Goal: Transaction & Acquisition: Subscribe to service/newsletter

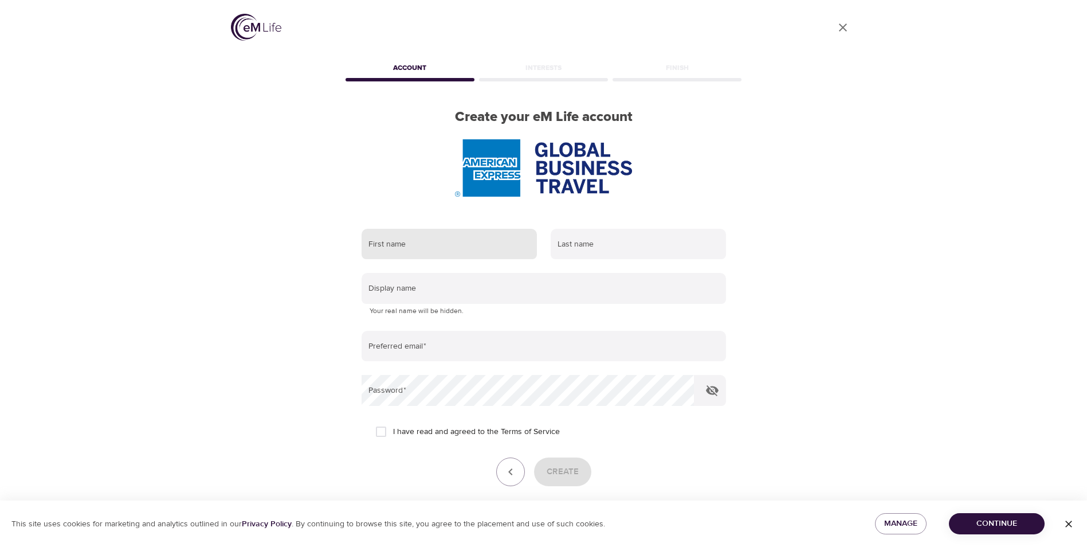
click at [444, 250] on input "text" at bounding box center [449, 244] width 175 height 31
type input "[PERSON_NAME]"
type input "c"
type input "[PERSON_NAME]"
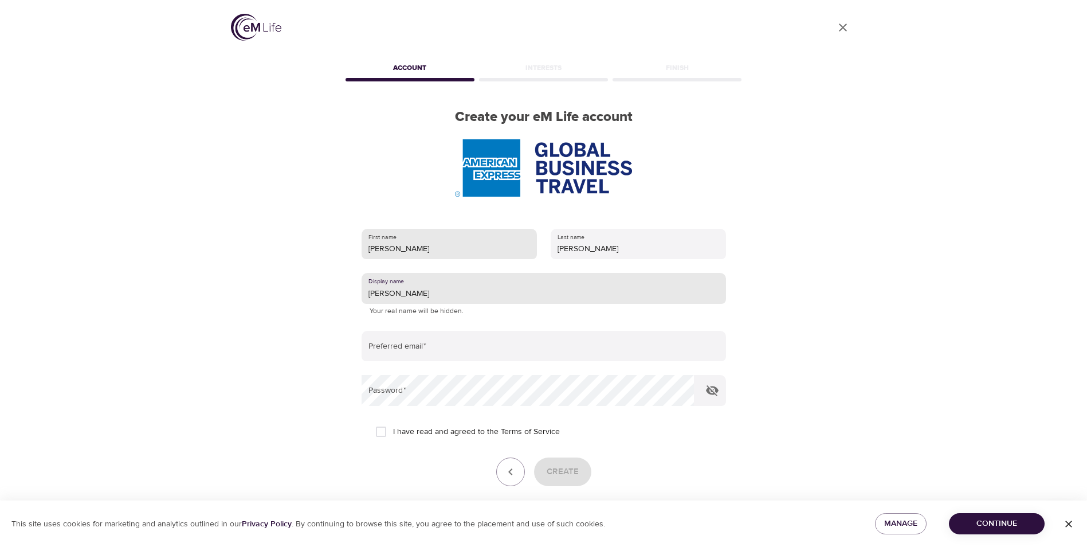
type input "[PERSON_NAME]"
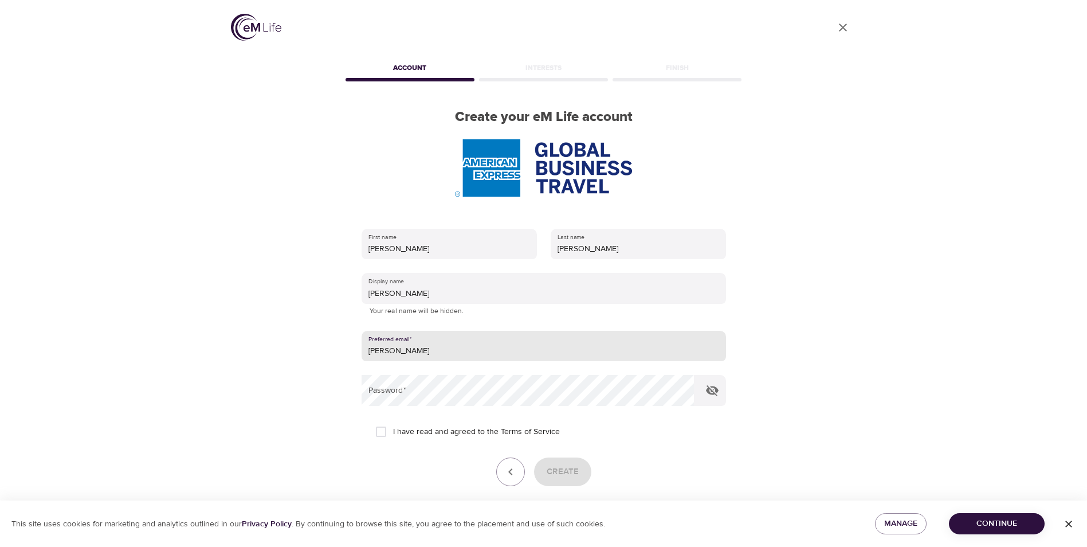
type input "[PERSON_NAME][EMAIL_ADDRESS][PERSON_NAME][DOMAIN_NAME]"
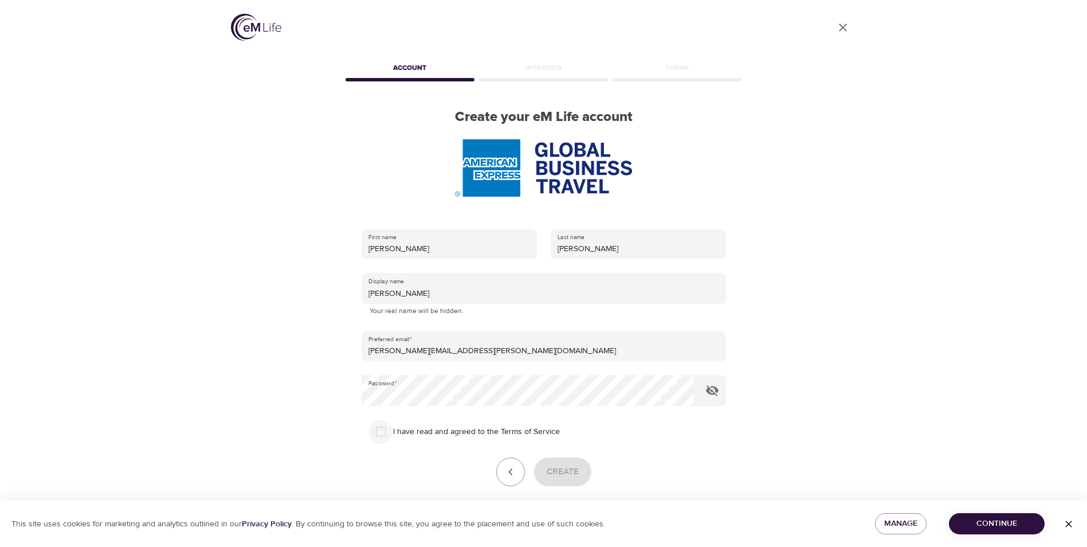
click at [386, 432] on input "I have read and agreed to the Terms of Service" at bounding box center [381, 431] width 24 height 24
checkbox input "true"
click at [586, 470] on button "Create" at bounding box center [562, 471] width 57 height 29
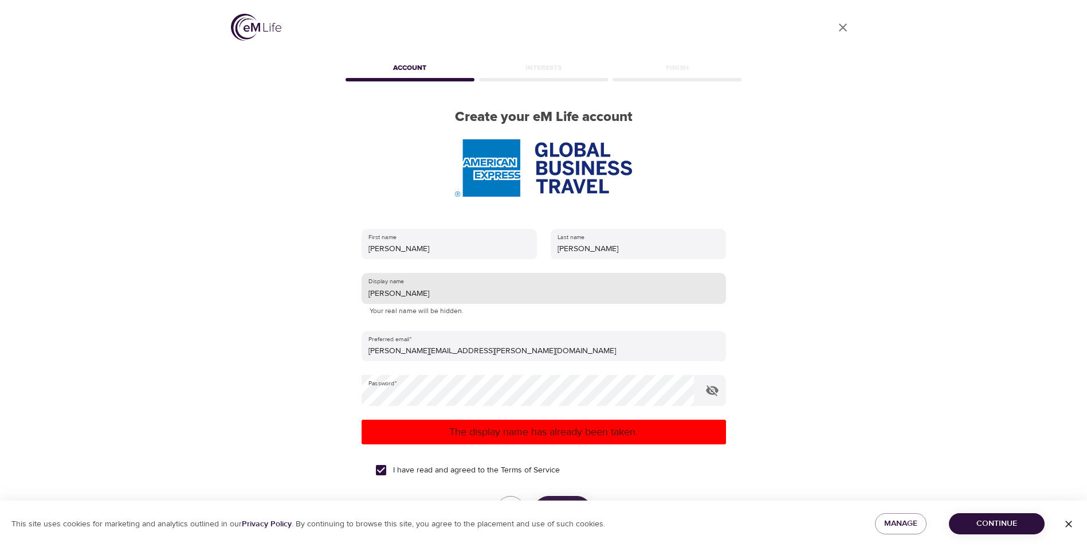
click at [421, 297] on input "[PERSON_NAME]" at bounding box center [544, 288] width 364 height 31
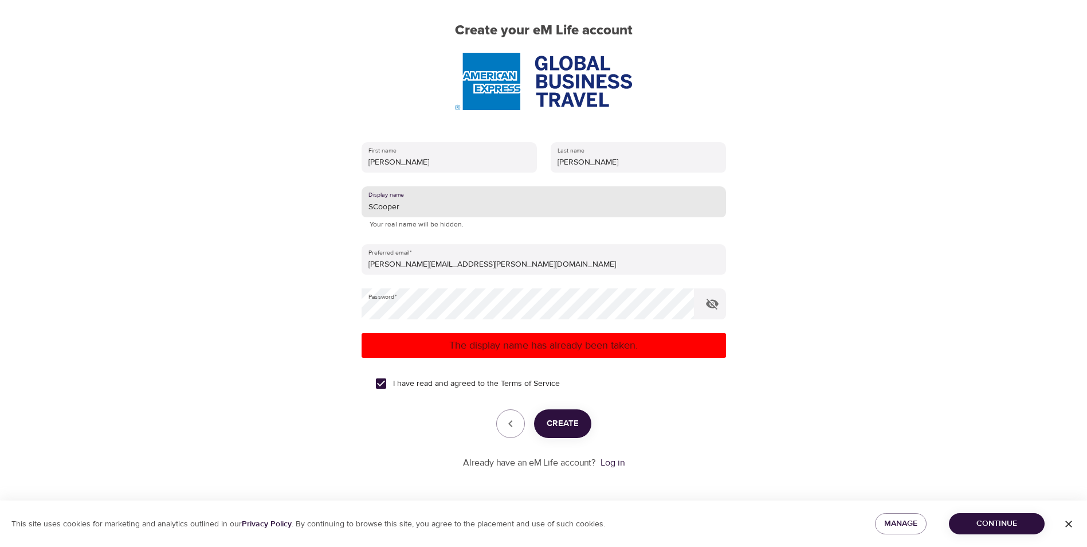
type input "SCooper"
click at [558, 418] on span "Create" at bounding box center [563, 423] width 32 height 15
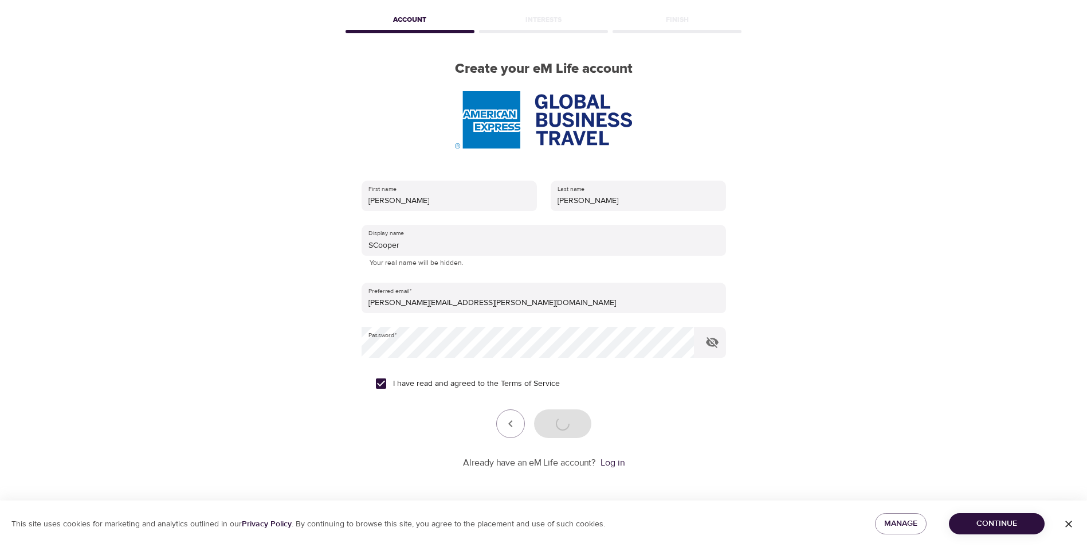
scroll to position [48, 0]
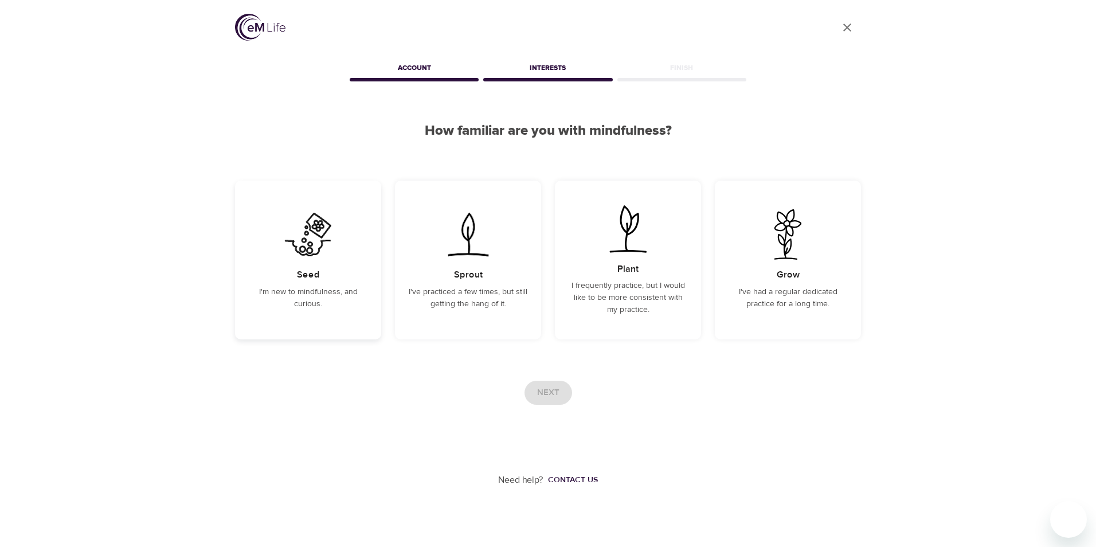
click at [284, 287] on p "I'm new to mindfulness, and curious." at bounding box center [308, 298] width 119 height 24
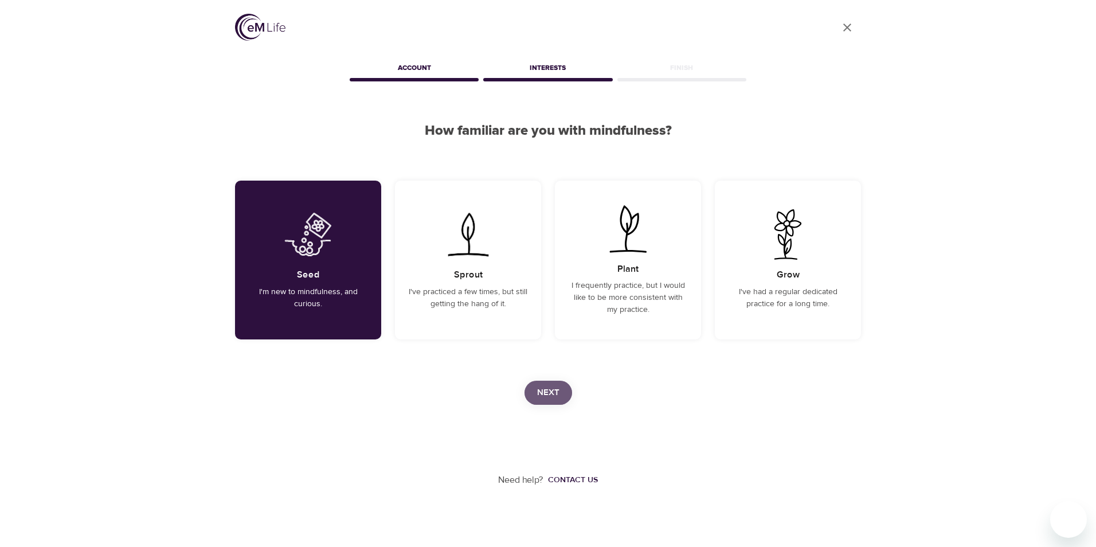
click at [535, 395] on button "Next" at bounding box center [548, 393] width 48 height 24
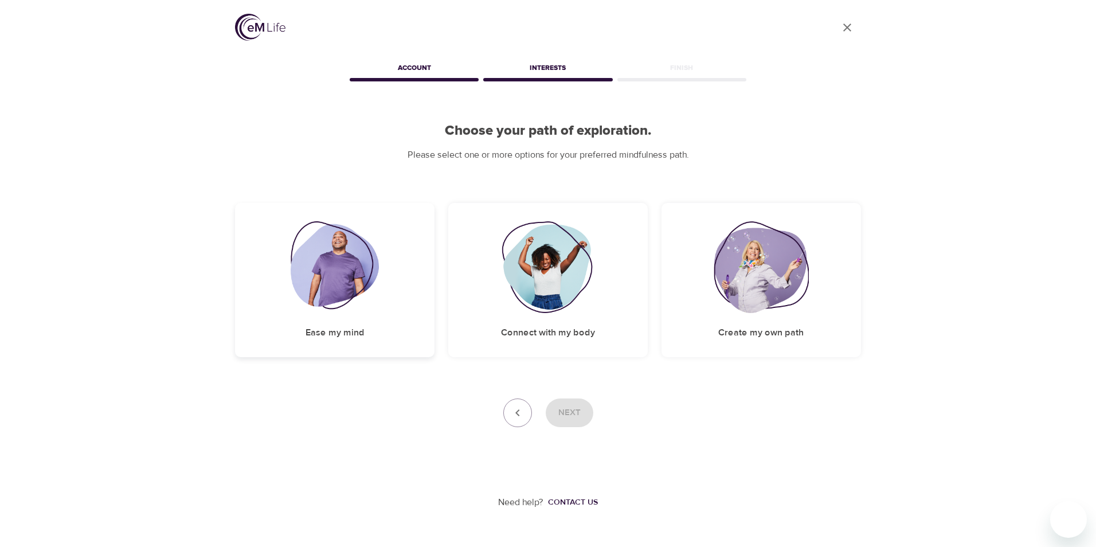
click at [335, 336] on h5 "Ease my mind" at bounding box center [334, 333] width 59 height 12
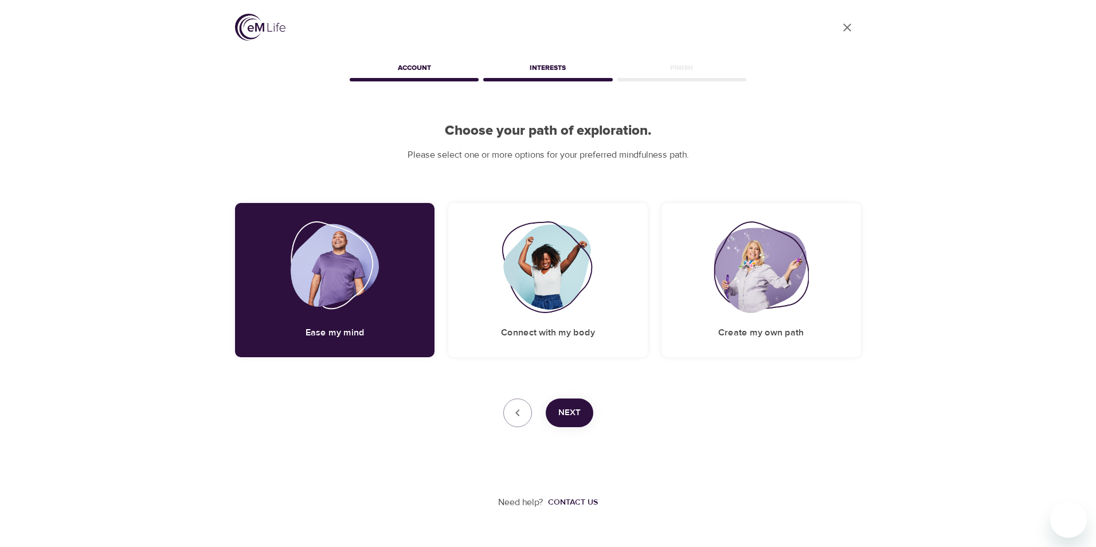
click at [573, 417] on span "Next" at bounding box center [569, 412] width 22 height 15
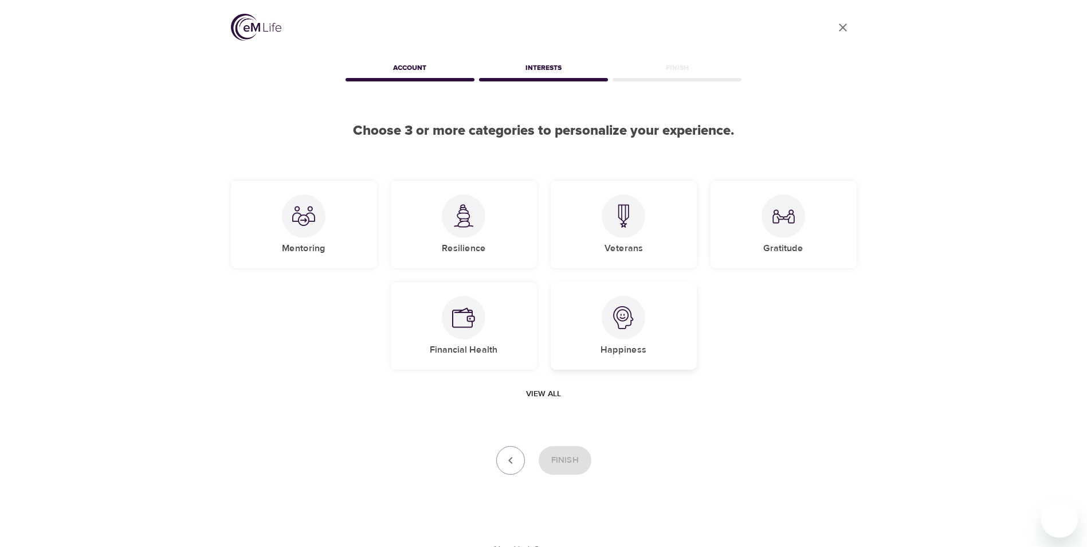
click at [616, 319] on img at bounding box center [623, 317] width 23 height 23
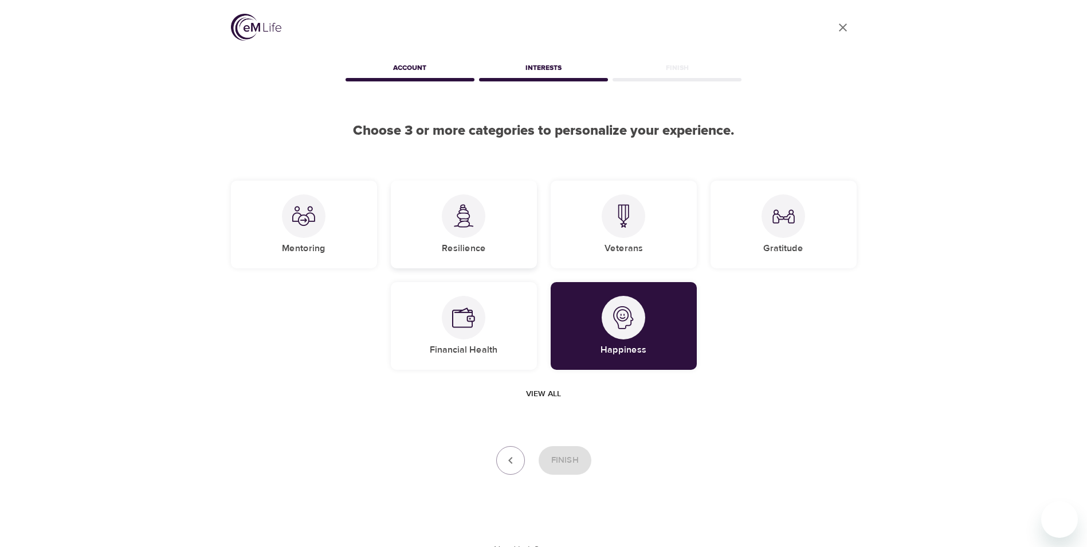
click at [440, 225] on div "Resilience" at bounding box center [464, 225] width 146 height 88
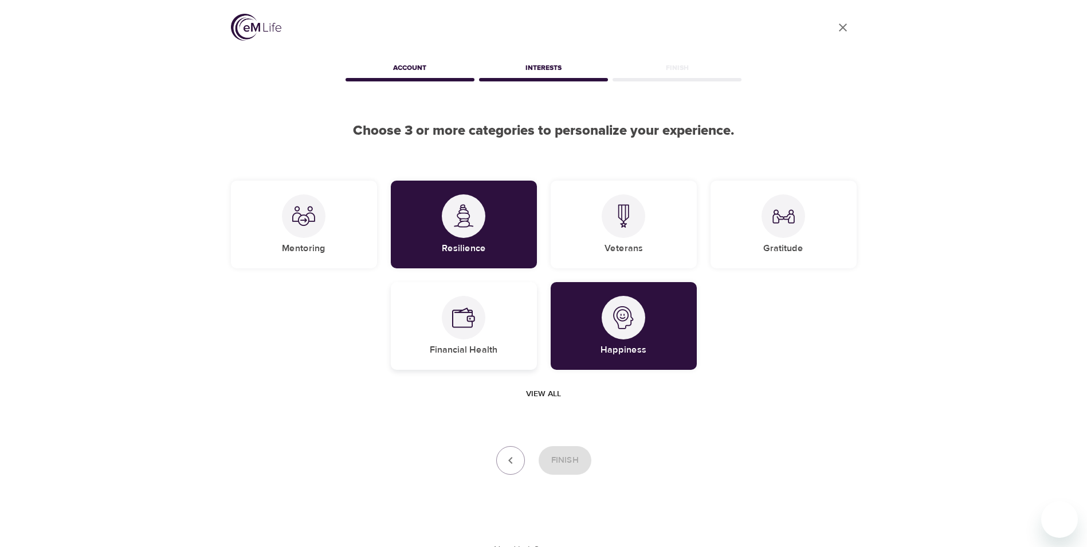
click at [481, 320] on div at bounding box center [464, 318] width 44 height 44
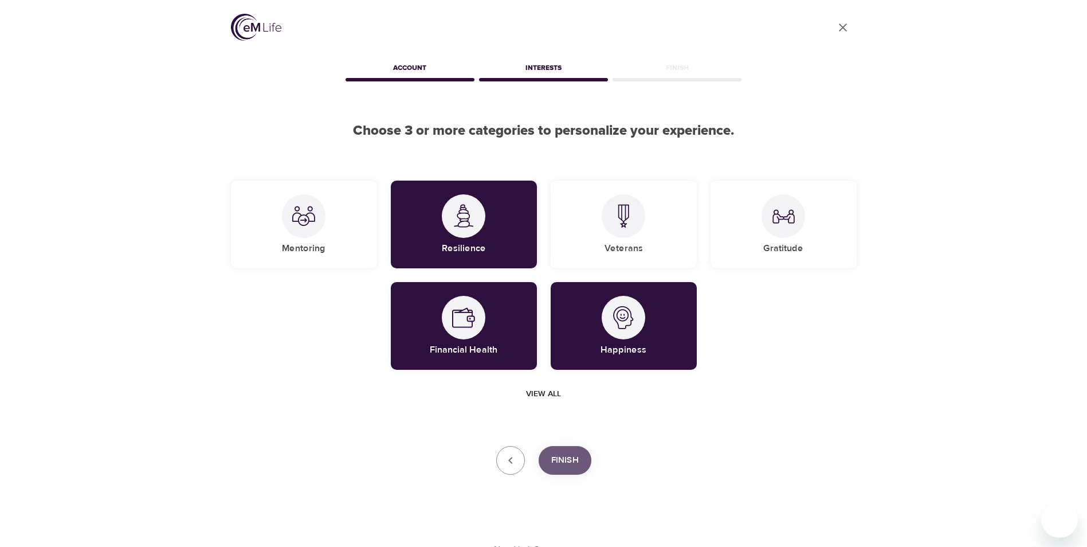
click at [562, 468] on button "Finish" at bounding box center [565, 460] width 53 height 29
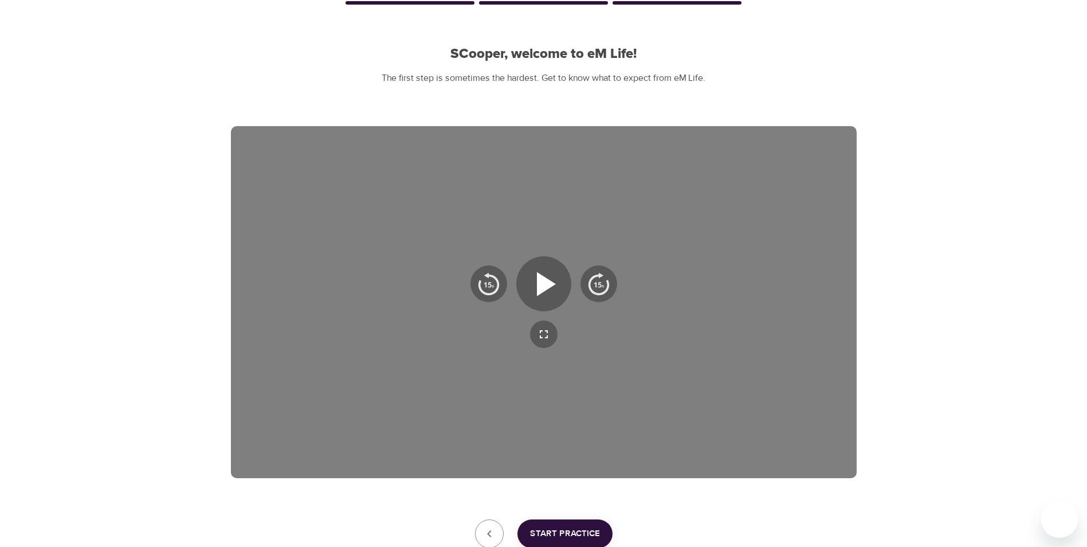
scroll to position [115, 0]
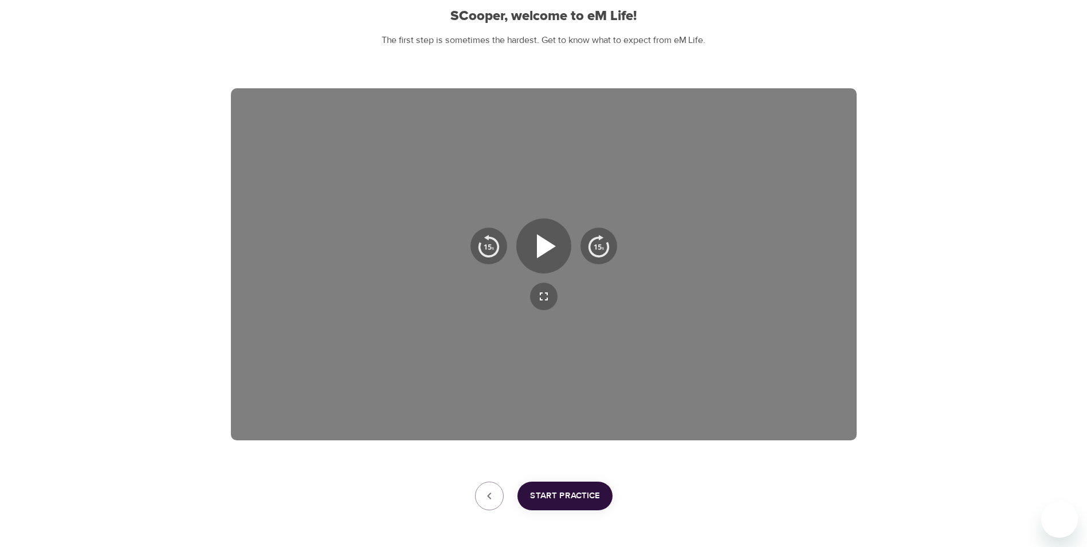
click at [582, 489] on span "Start Practice" at bounding box center [565, 495] width 70 height 15
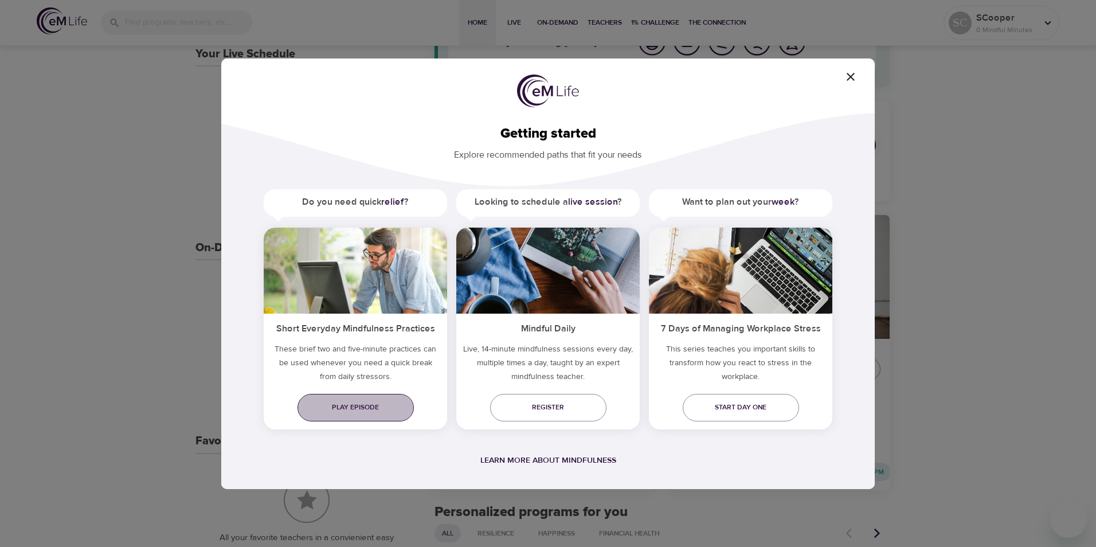
click at [372, 409] on span "Play episode" at bounding box center [356, 407] width 98 height 12
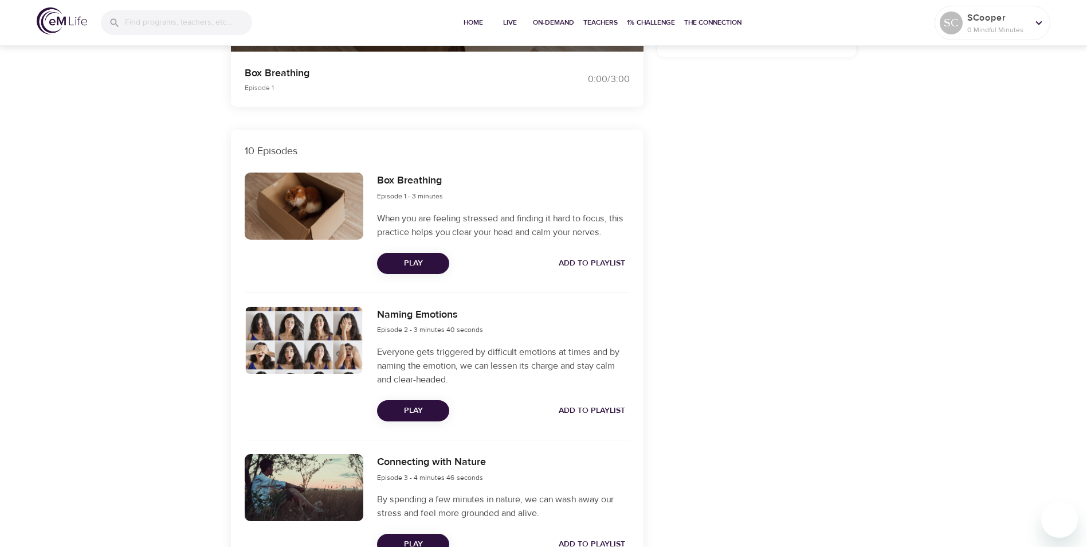
scroll to position [344, 0]
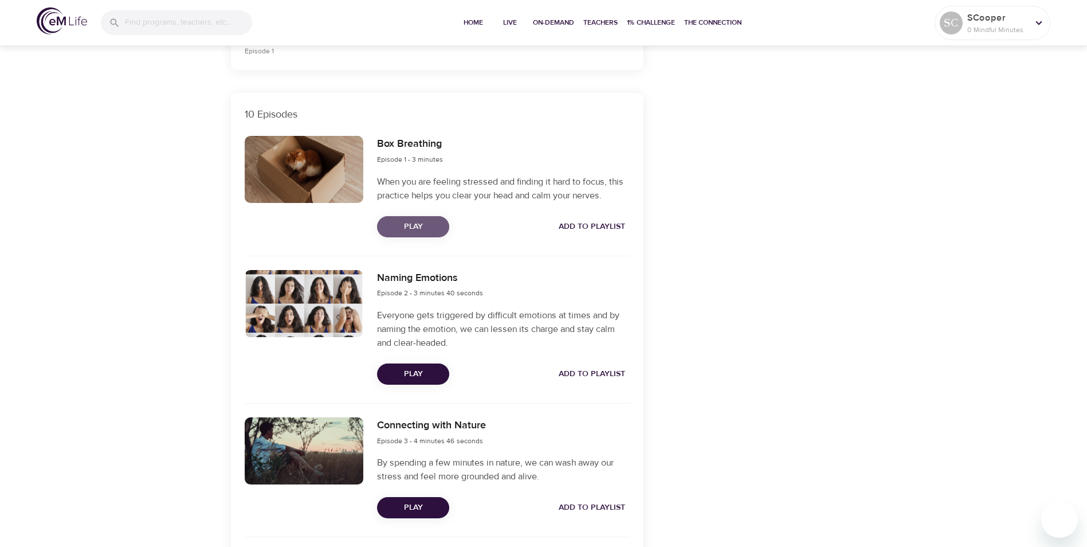
click at [413, 227] on span "Play" at bounding box center [413, 226] width 54 height 14
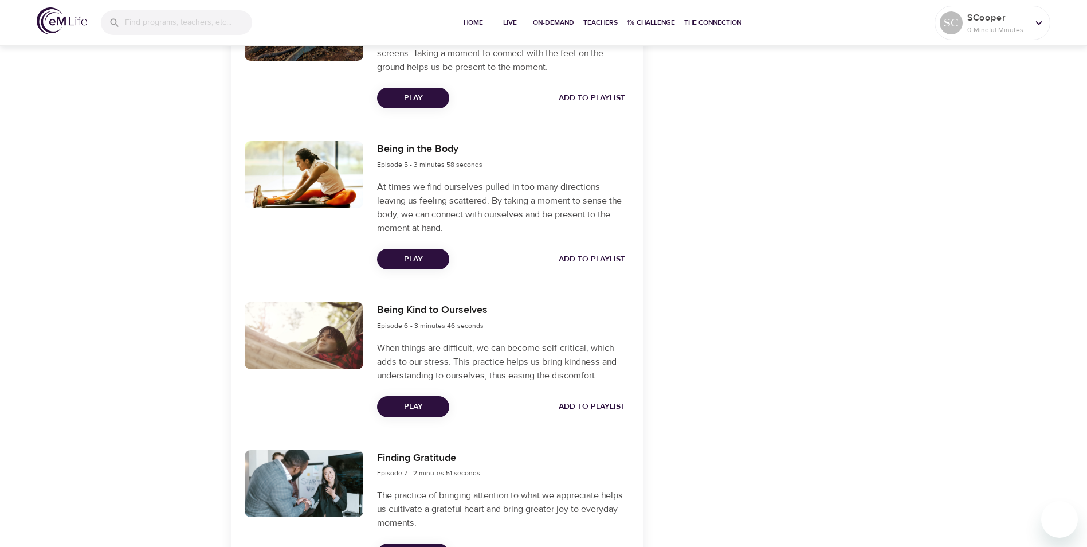
scroll to position [974, 0]
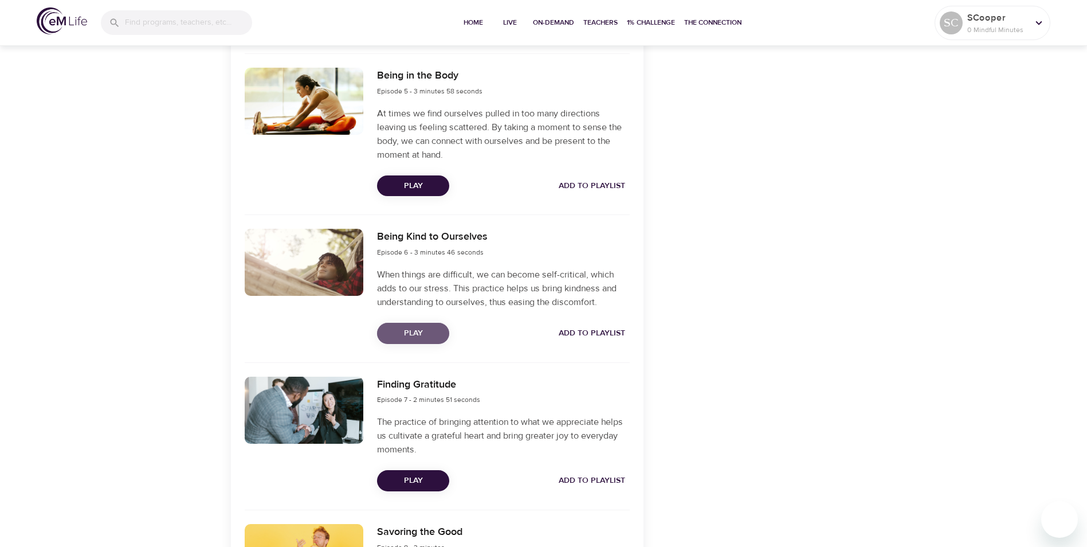
click at [413, 333] on span "Play" at bounding box center [413, 333] width 54 height 14
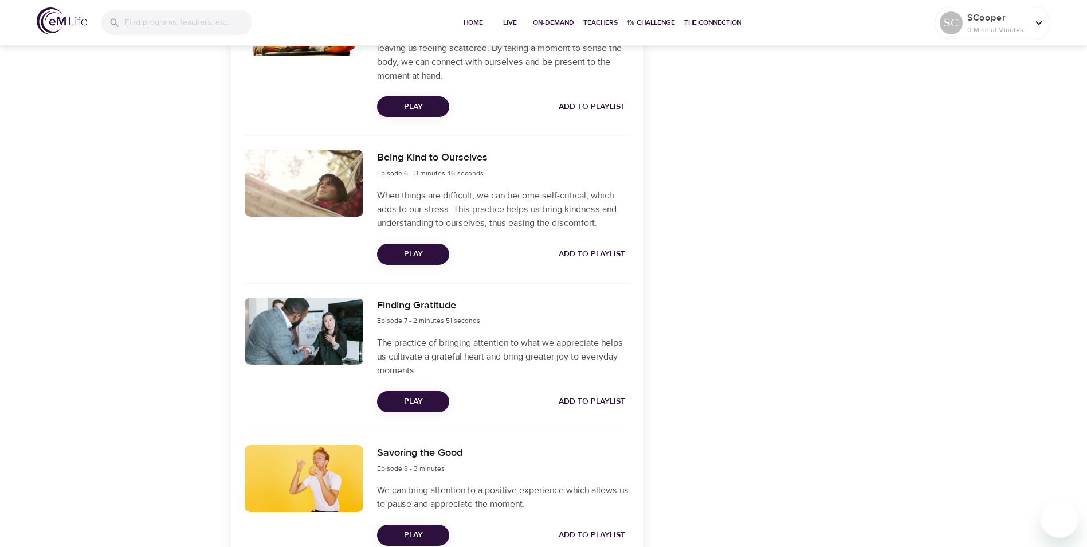
scroll to position [1032, 0]
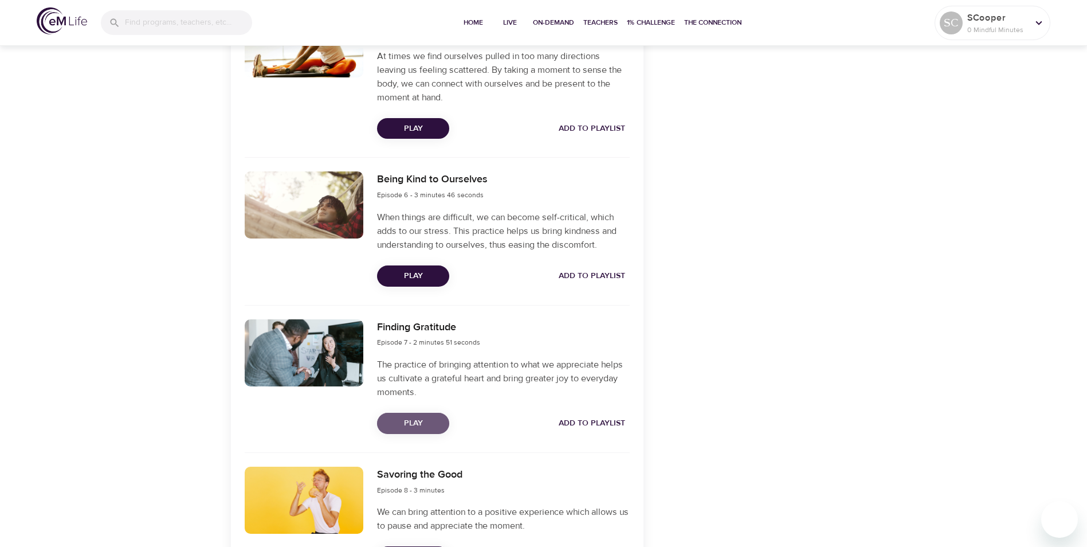
click at [421, 423] on span "Play" at bounding box center [413, 423] width 54 height 14
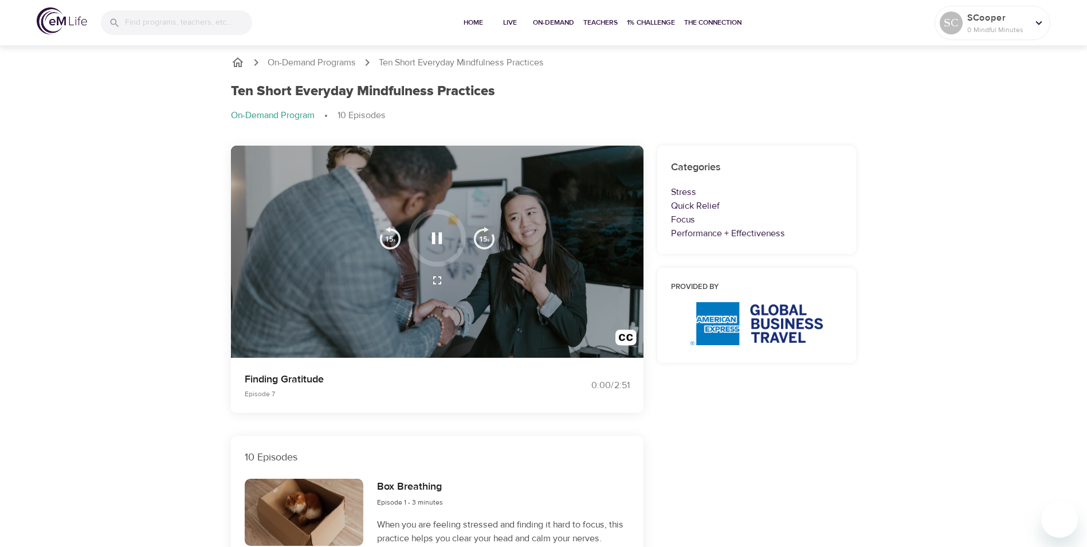
scroll to position [0, 0]
